Goal: Task Accomplishment & Management: Use online tool/utility

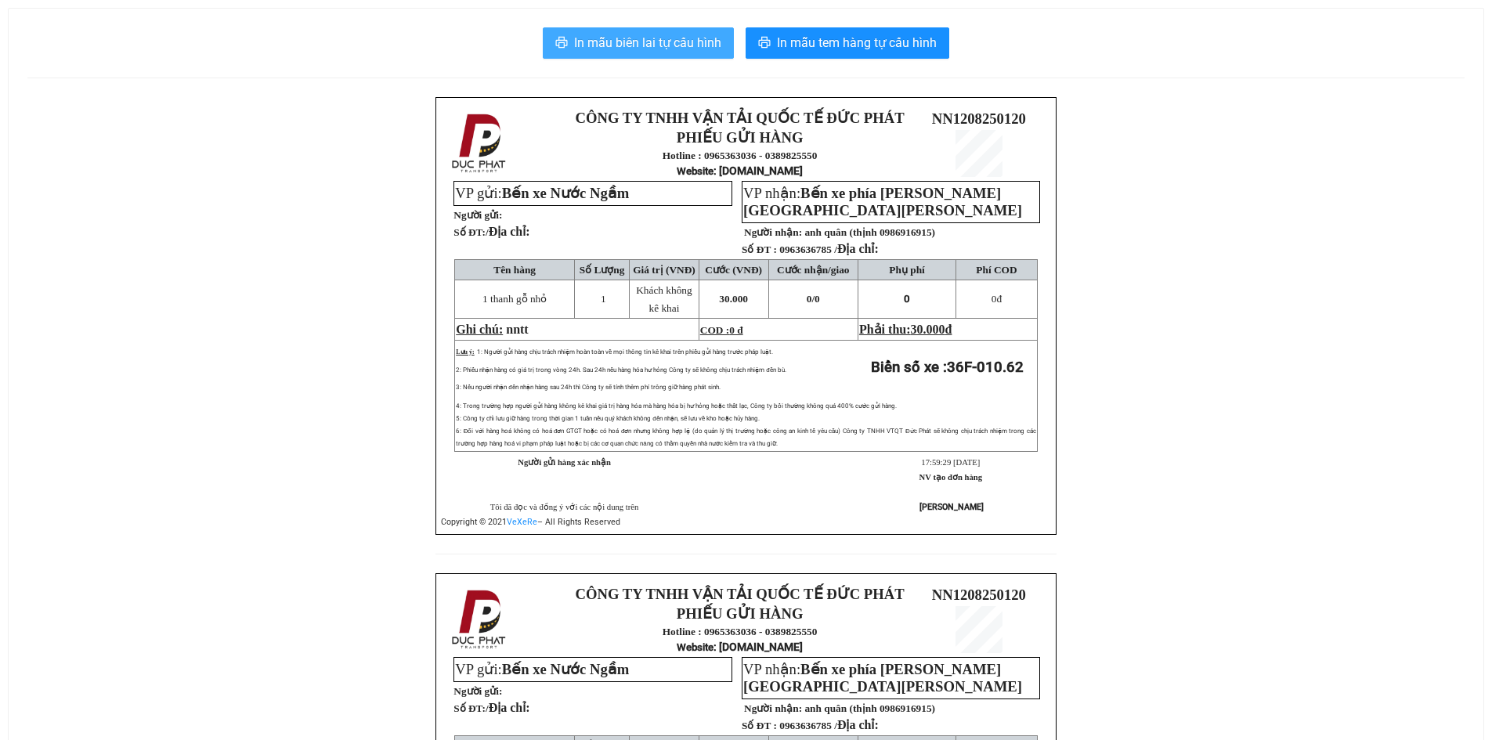
click at [631, 42] on span "In mẫu biên lai tự cấu hình" at bounding box center [647, 43] width 147 height 20
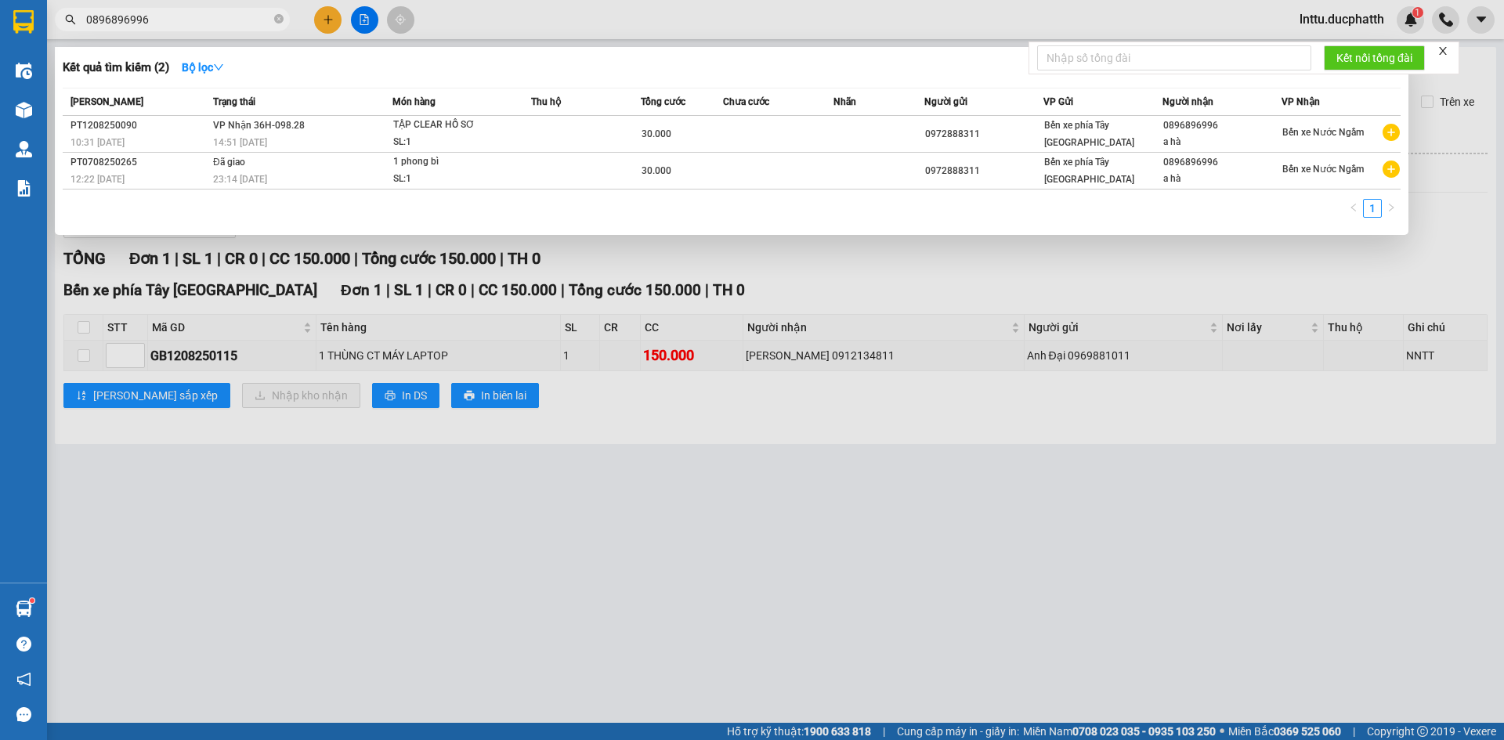
click at [194, 17] on input "0896896996" at bounding box center [178, 19] width 185 height 17
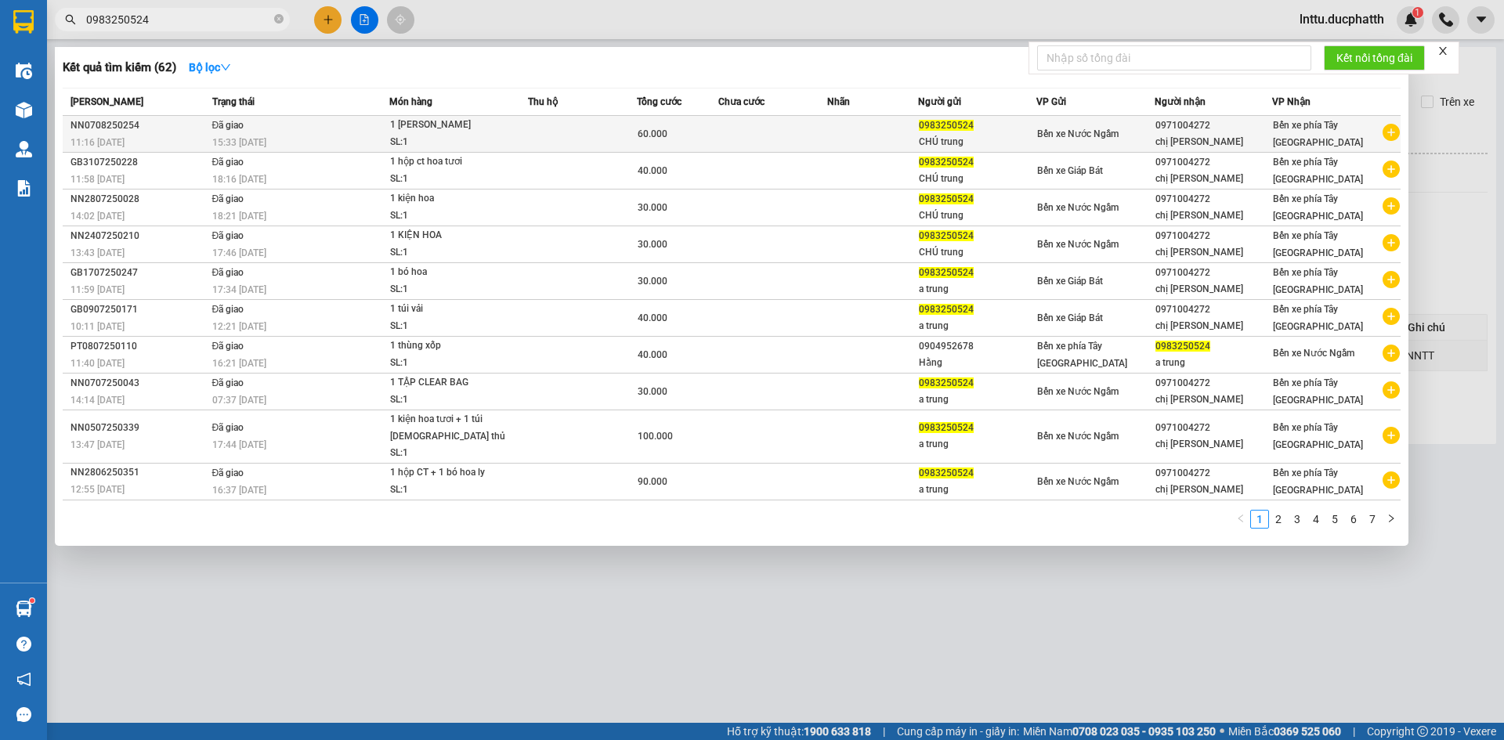
type input "0983250524"
click at [810, 136] on td at bounding box center [772, 134] width 109 height 37
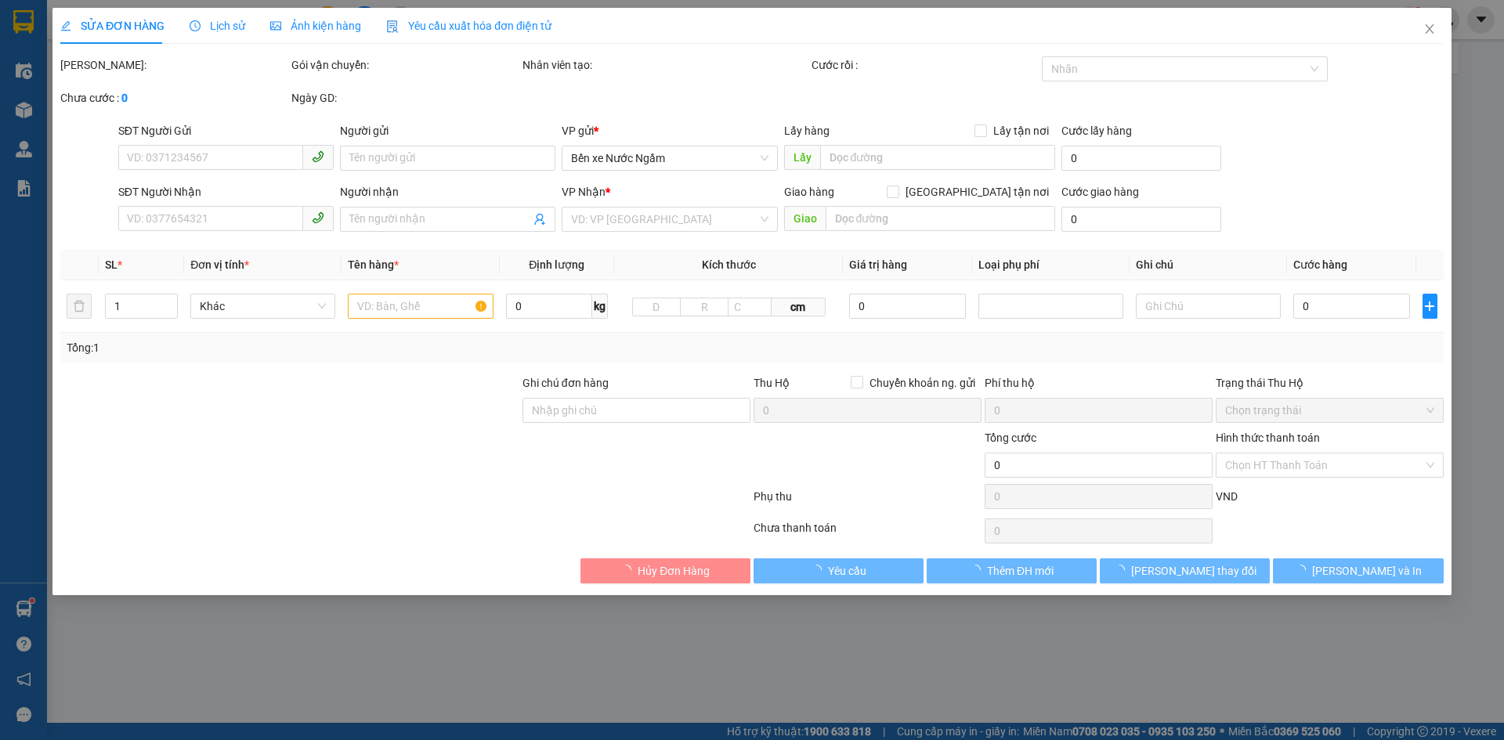
type input "0983250524"
type input "CHÚ trung"
type input "0971004272"
type input "chị hằng"
type input "NNTT CK 7/8 15H3 LE THI THUY VIETIN"
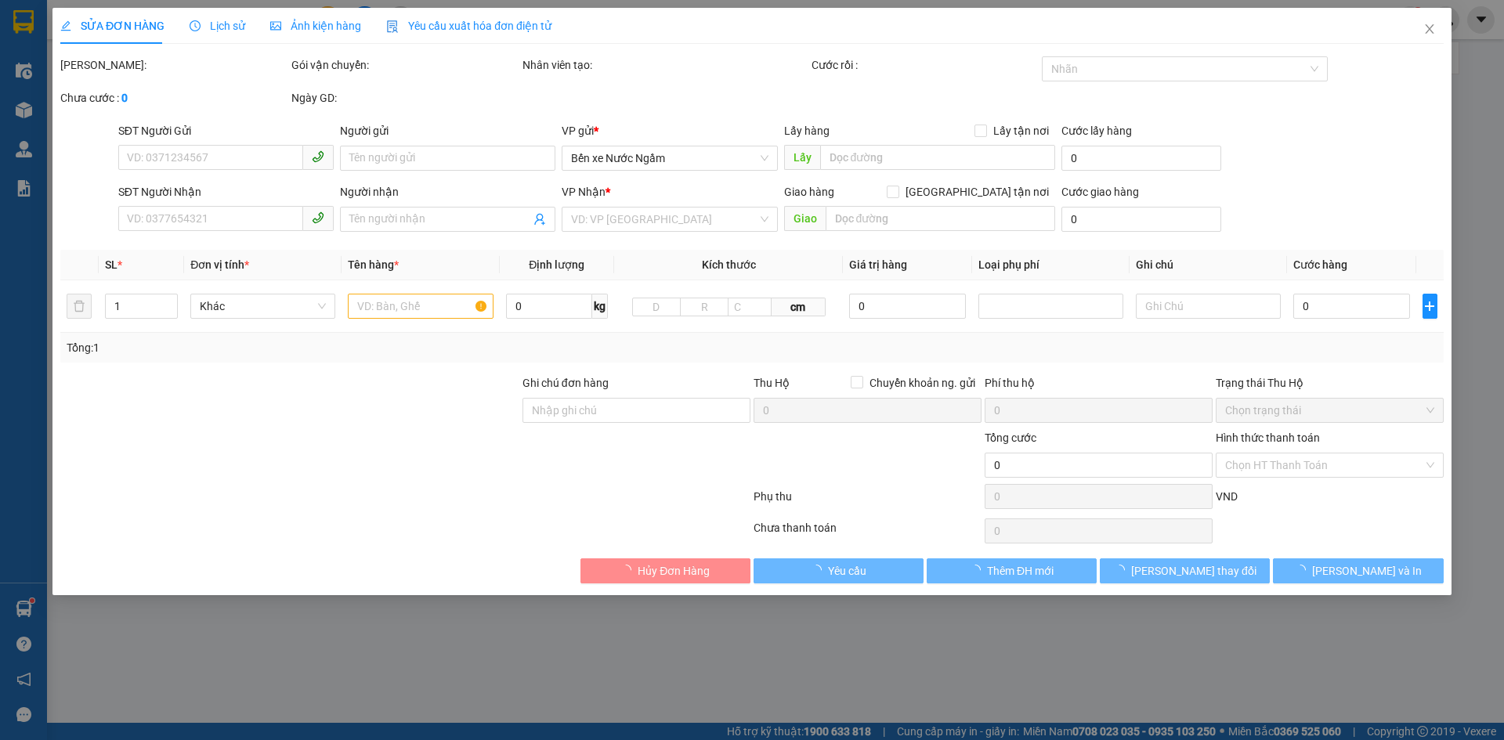
type input "60.000"
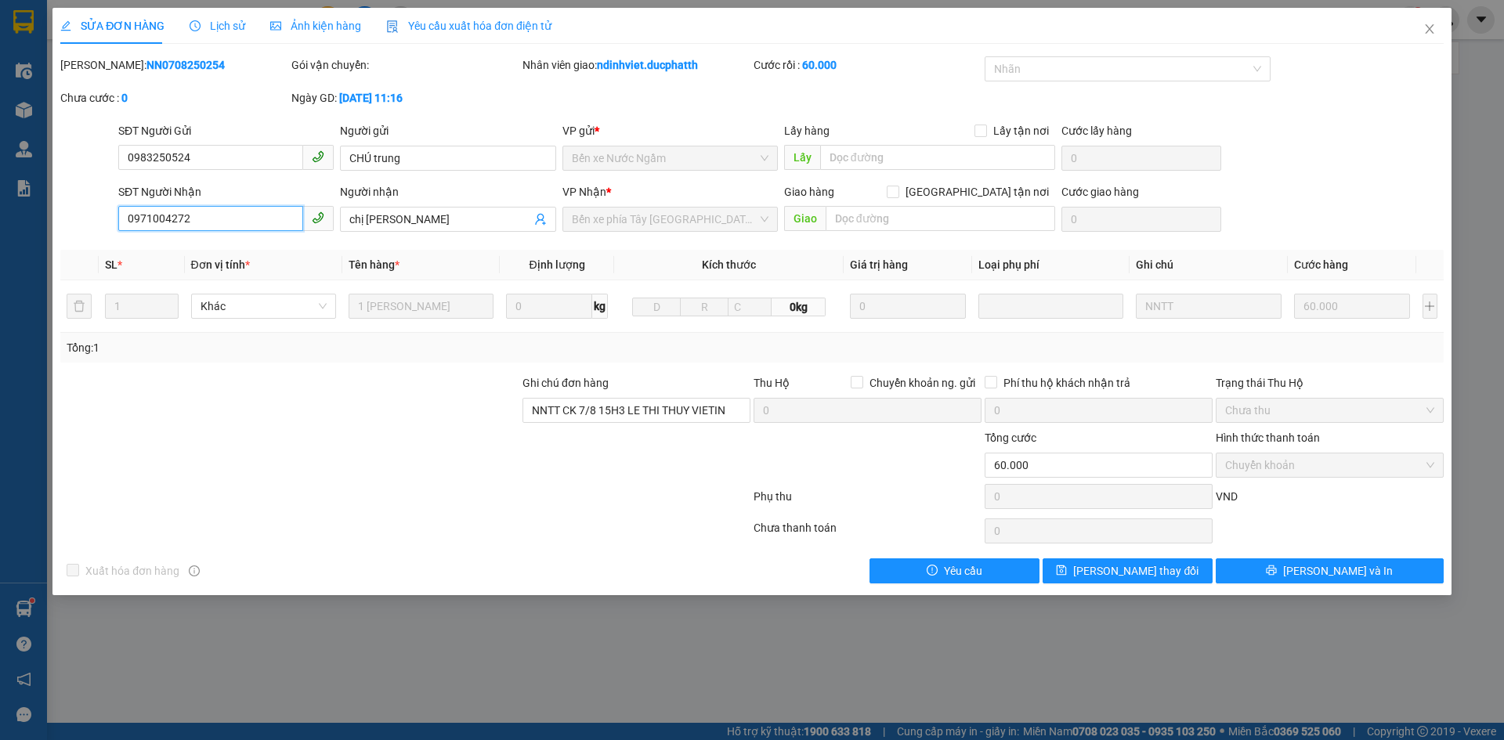
click at [158, 210] on input "0971004272" at bounding box center [210, 218] width 185 height 25
click at [1421, 23] on span "Close" at bounding box center [1430, 30] width 44 height 44
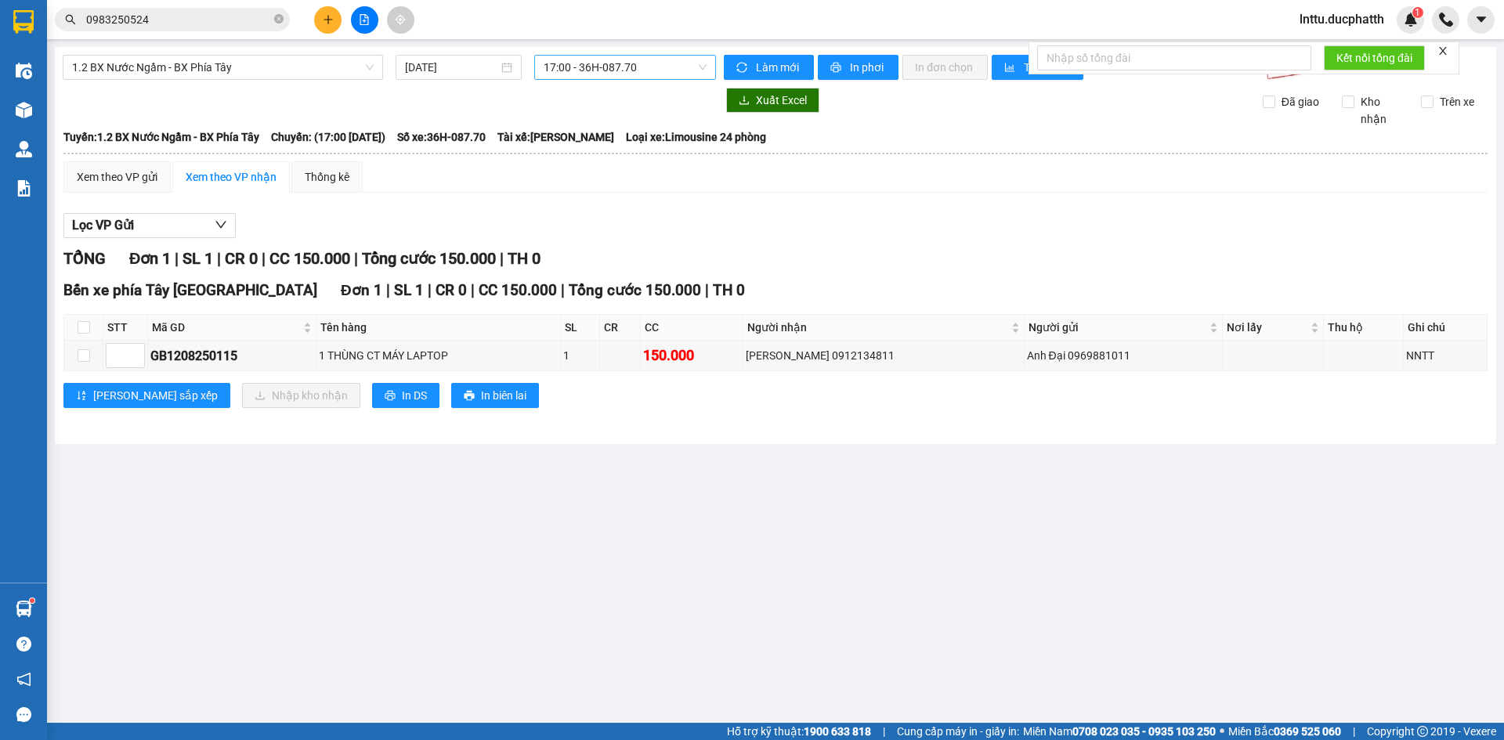
click at [586, 71] on span "17:00 - 36H-087.70" at bounding box center [625, 68] width 163 height 24
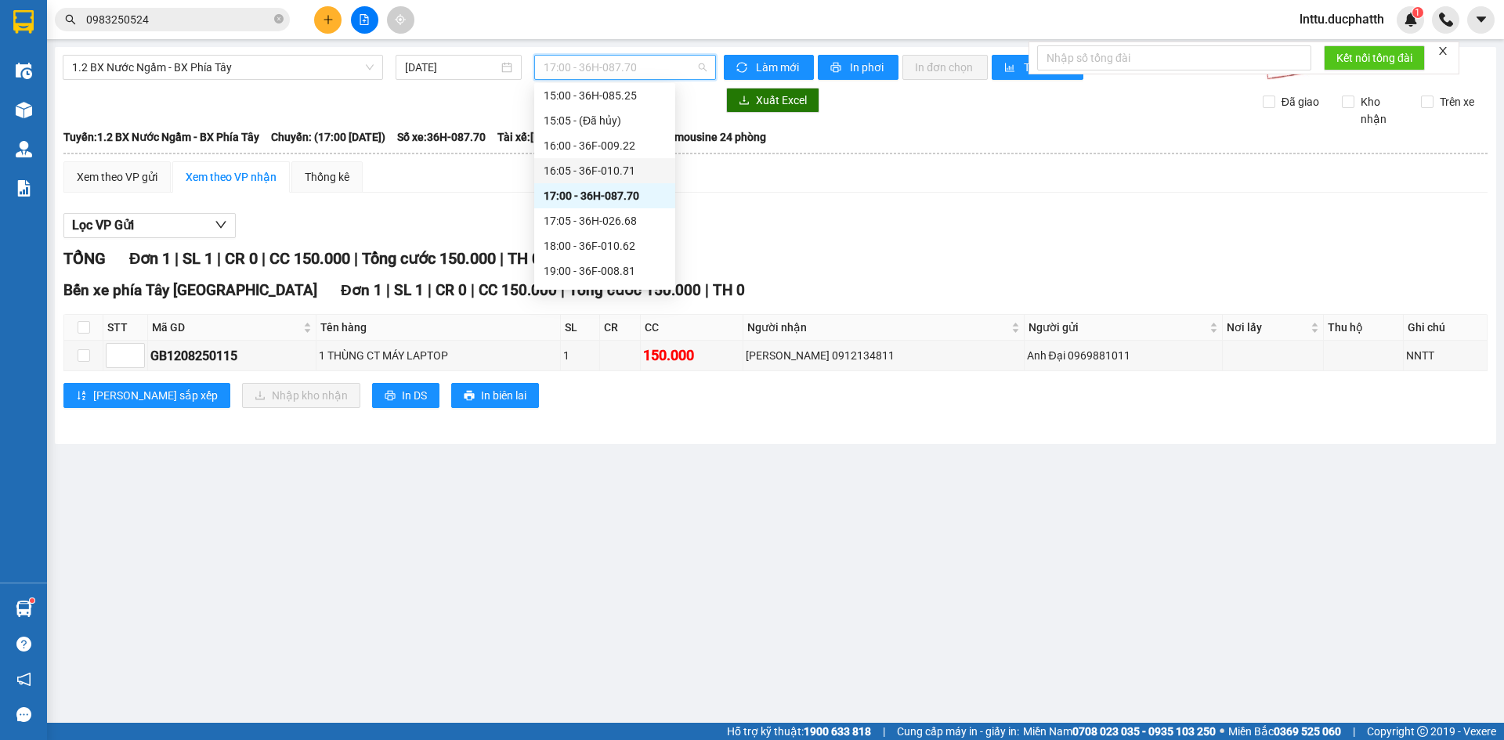
scroll to position [483, 0]
click at [612, 172] on div "18:00 - 36F-010.62" at bounding box center [605, 167] width 122 height 17
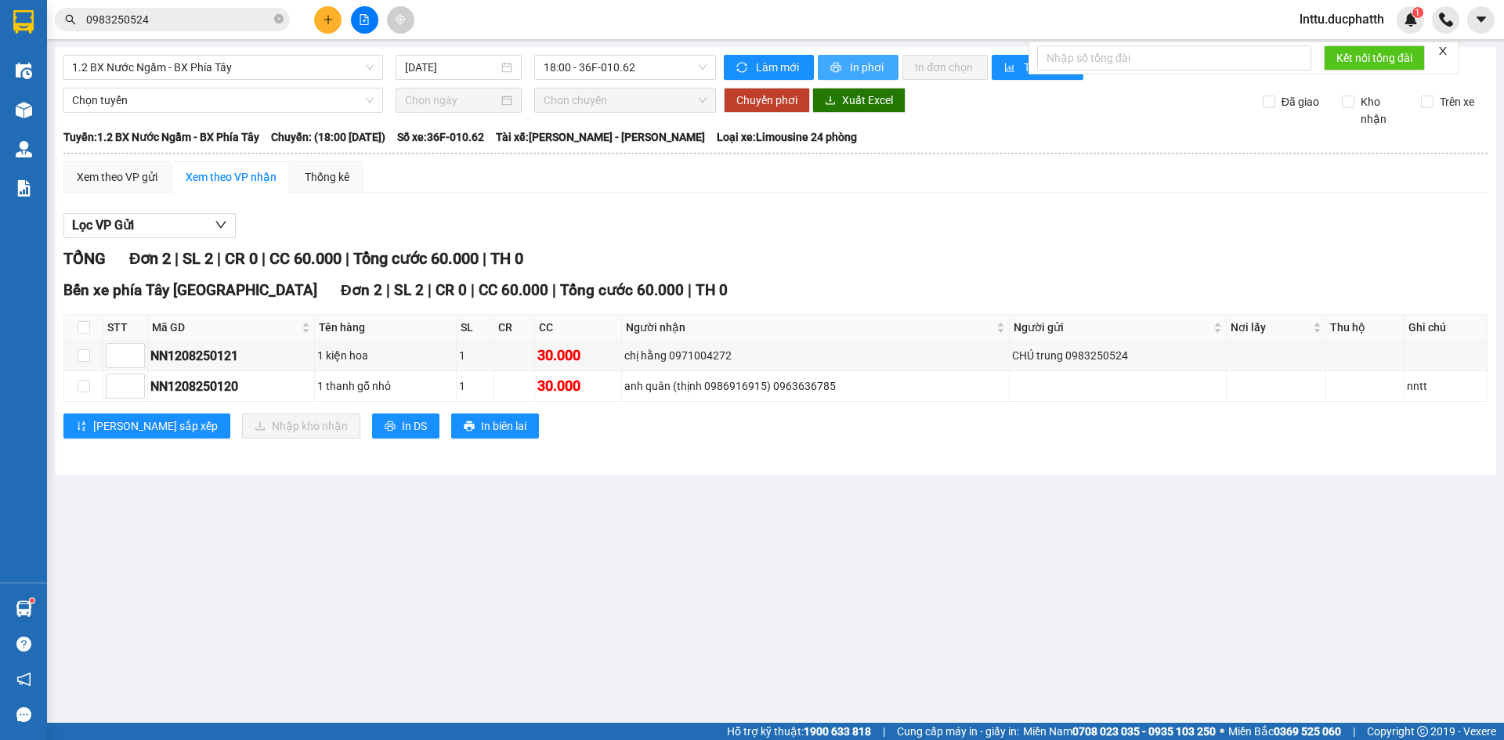
click at [860, 66] on span "In phơi" at bounding box center [868, 67] width 36 height 17
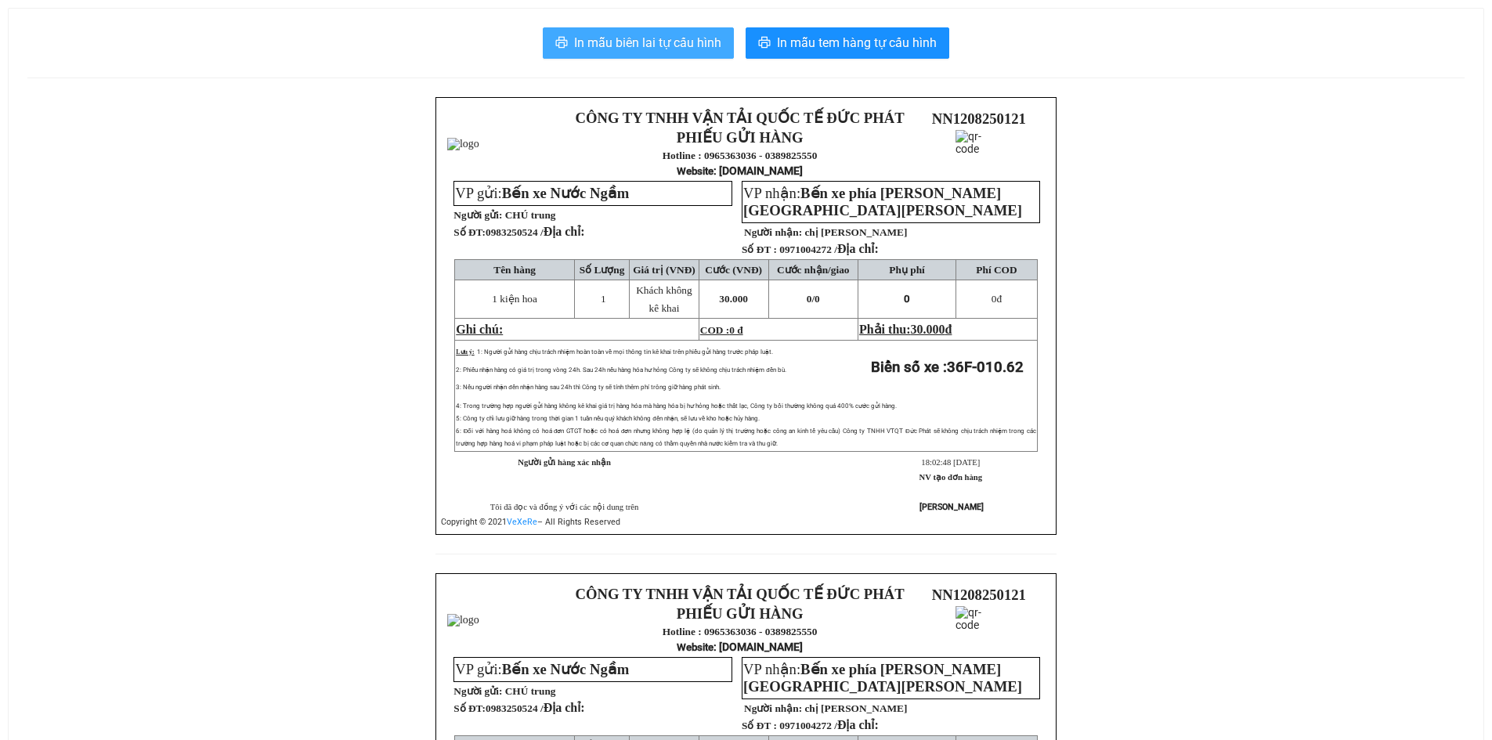
click at [676, 47] on span "In mẫu biên lai tự cấu hình" at bounding box center [647, 43] width 147 height 20
click at [619, 31] on button "In mẫu biên lai tự cấu hình" at bounding box center [638, 42] width 191 height 31
